Goal: Task Accomplishment & Management: Use online tool/utility

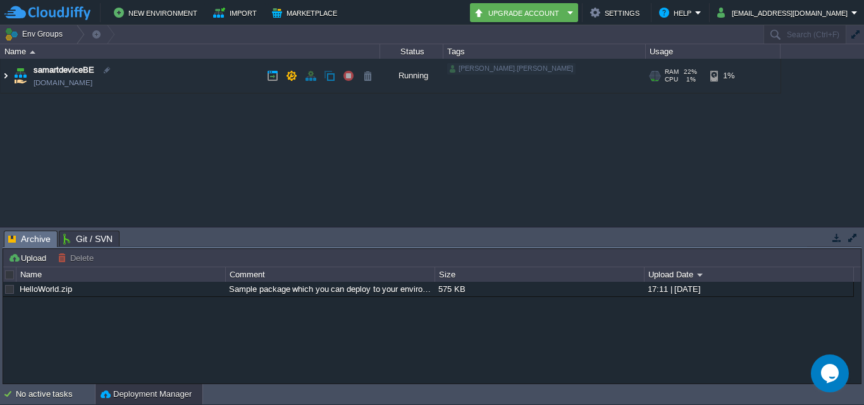
click at [4, 83] on img at bounding box center [6, 76] width 10 height 34
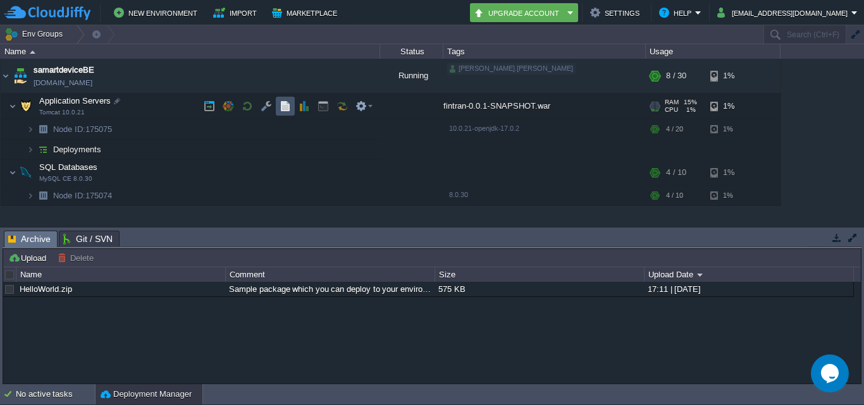
click at [284, 105] on button "button" at bounding box center [284, 106] width 11 height 11
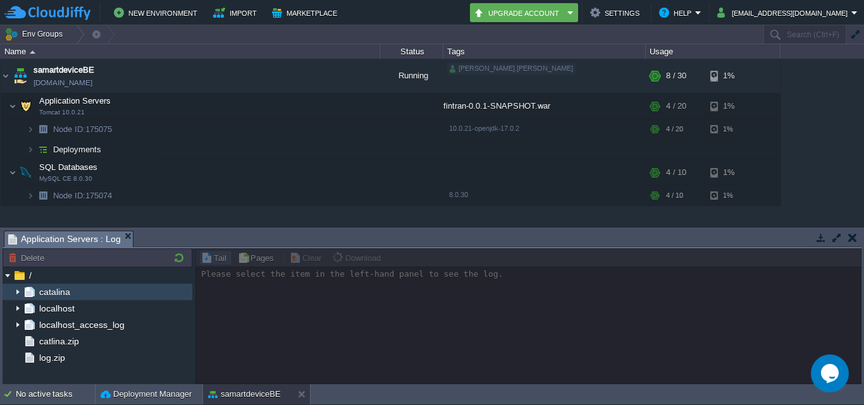
click at [23, 289] on img at bounding box center [30, 292] width 14 height 16
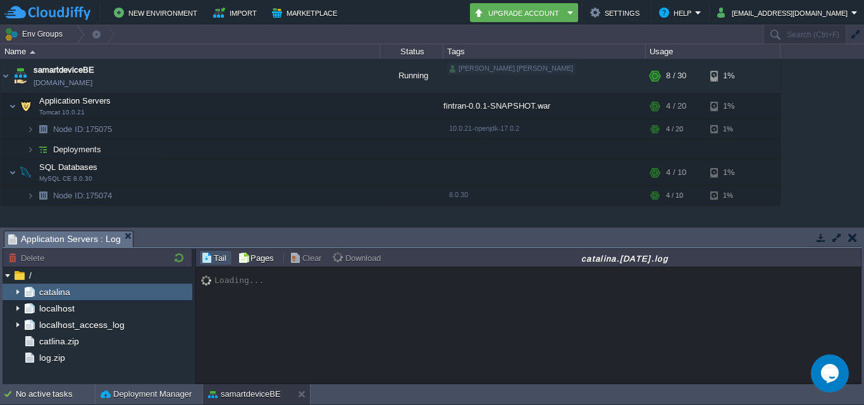
click at [15, 293] on img at bounding box center [18, 292] width 10 height 16
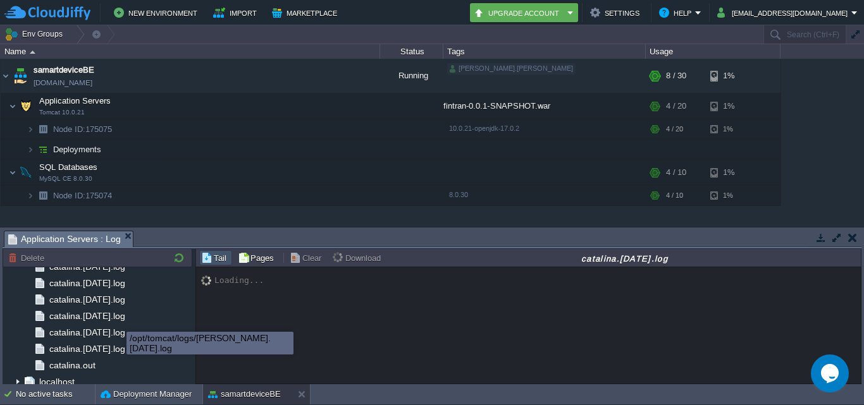
scroll to position [1495, 0]
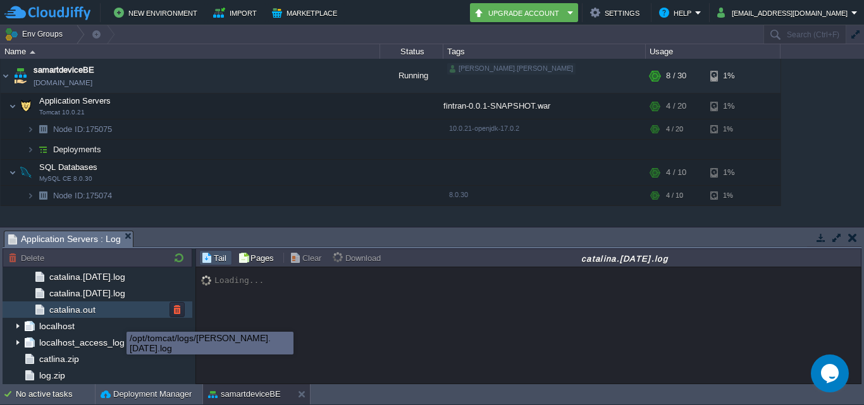
click at [117, 313] on div "catalina.out" at bounding box center [98, 310] width 190 height 16
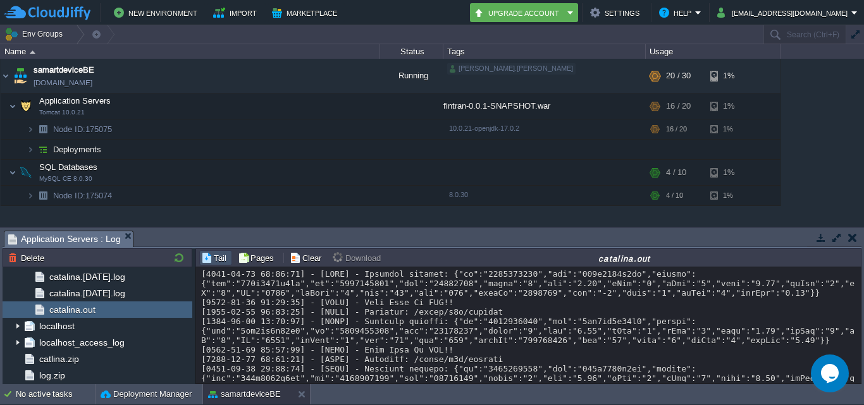
scroll to position [13674, 0]
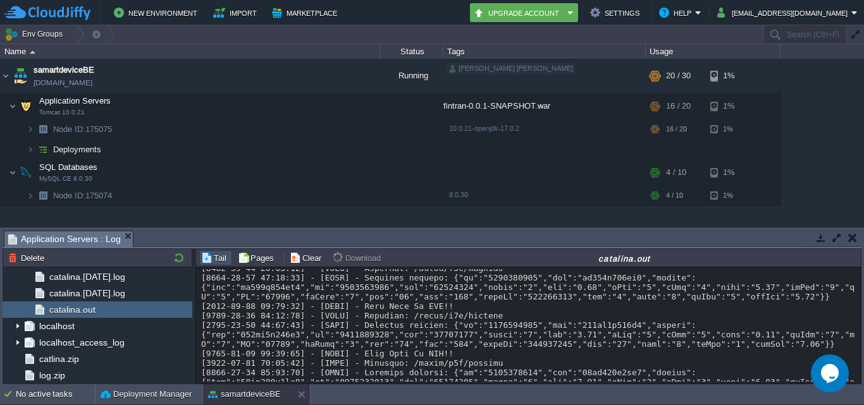
scroll to position [5506, 0]
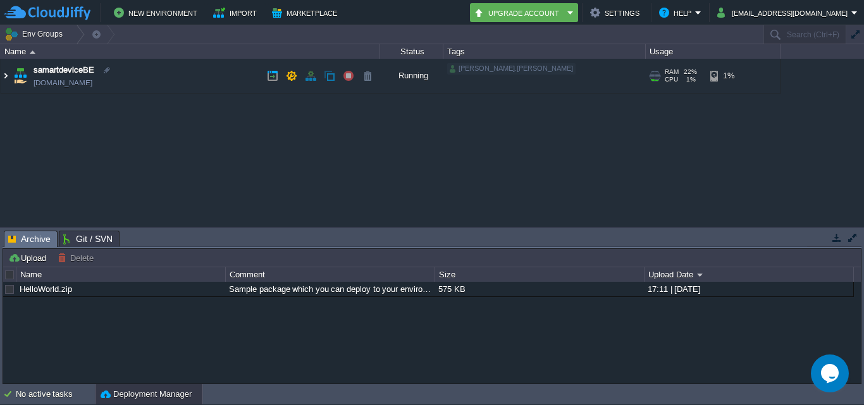
click at [6, 78] on img at bounding box center [6, 76] width 10 height 34
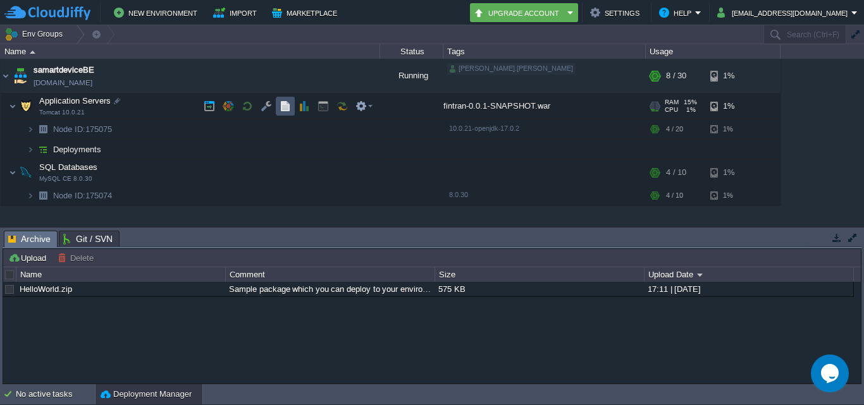
click at [279, 106] on button "button" at bounding box center [284, 106] width 11 height 11
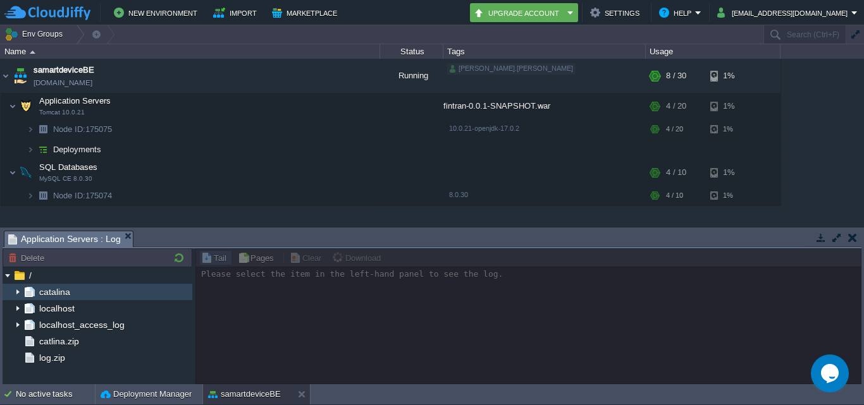
click at [19, 294] on img at bounding box center [18, 292] width 10 height 16
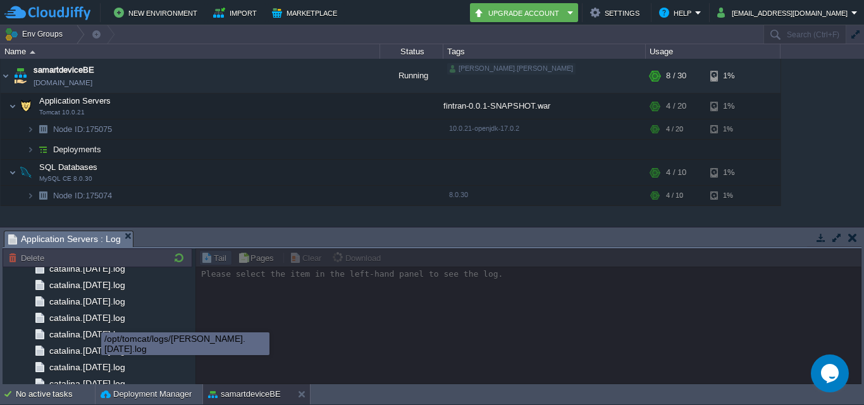
scroll to position [1495, 0]
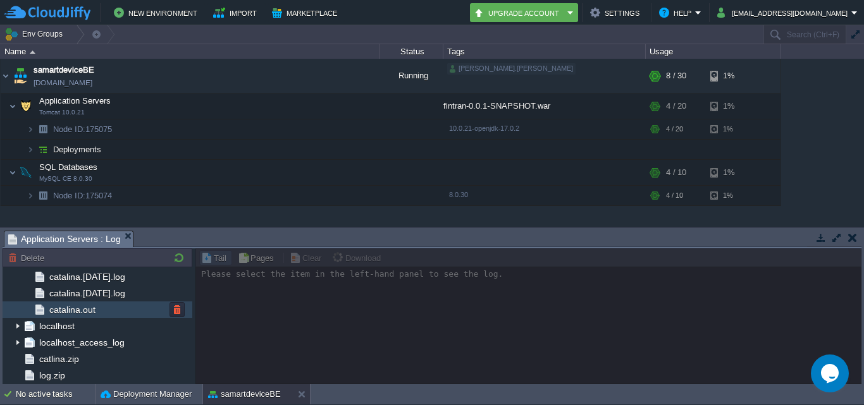
click at [118, 307] on div "catalina.out" at bounding box center [98, 310] width 190 height 16
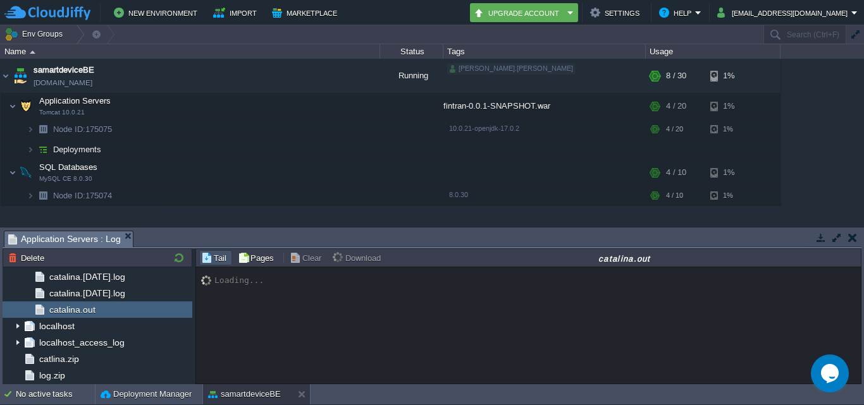
click at [349, 369] on div "Loading..." at bounding box center [528, 325] width 664 height 116
click at [419, 324] on div "Loading..." at bounding box center [528, 325] width 664 height 116
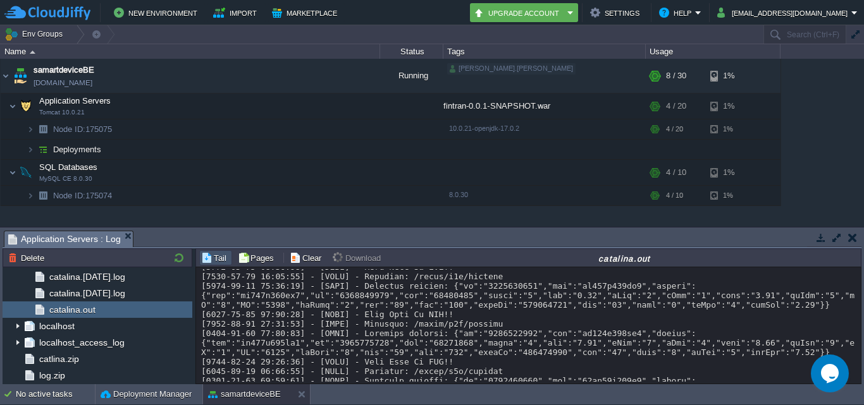
scroll to position [13617, 0]
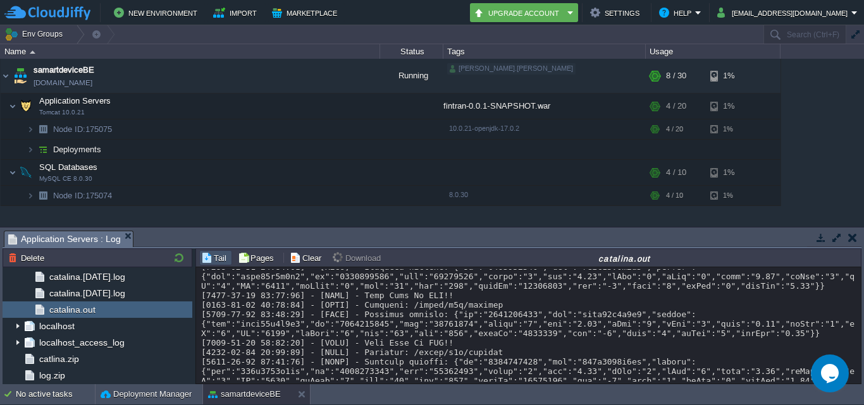
scroll to position [13216, 0]
